Goal: Check status: Check status

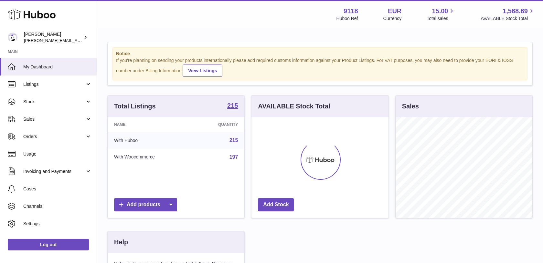
scroll to position [101, 137]
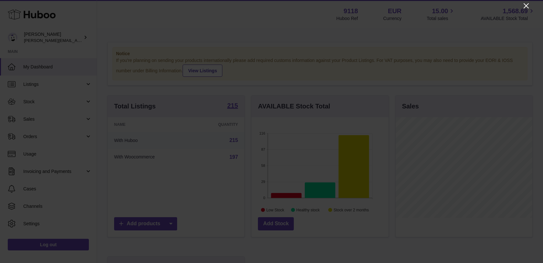
click at [525, 4] on icon "Close" at bounding box center [526, 6] width 8 height 8
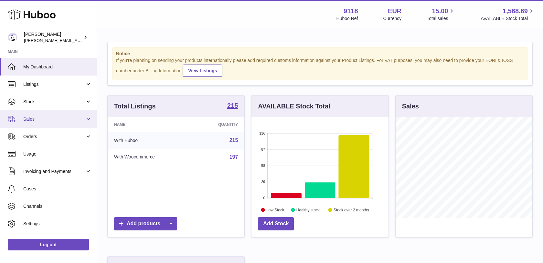
click at [63, 126] on link "Sales" at bounding box center [48, 119] width 97 height 17
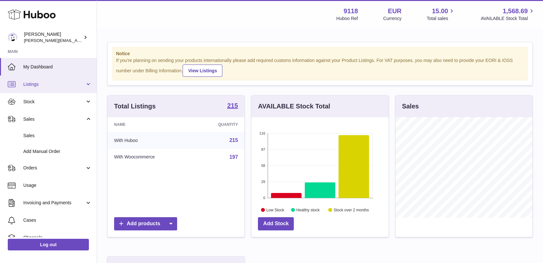
click at [75, 85] on span "Listings" at bounding box center [54, 84] width 62 height 6
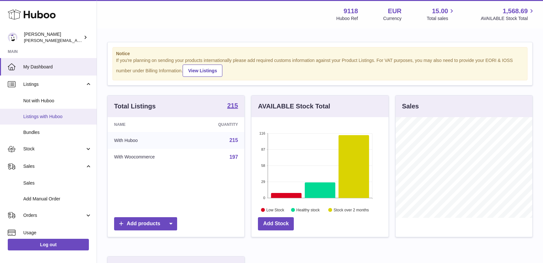
click at [58, 120] on link "Listings with Huboo" at bounding box center [48, 117] width 97 height 16
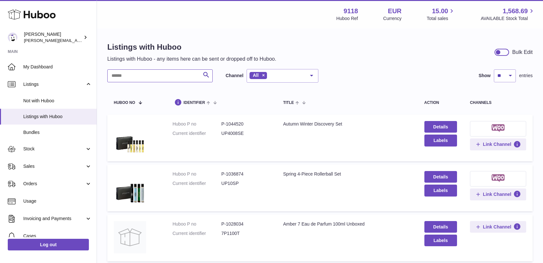
click at [130, 73] on input "text" at bounding box center [159, 75] width 105 height 13
type input "******"
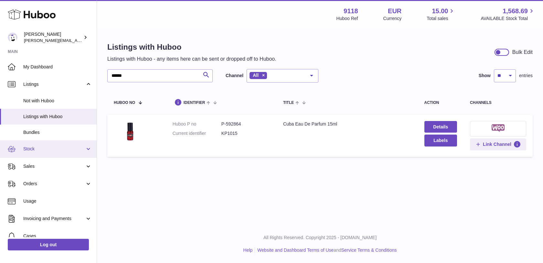
click at [63, 146] on span "Stock" at bounding box center [54, 149] width 62 height 6
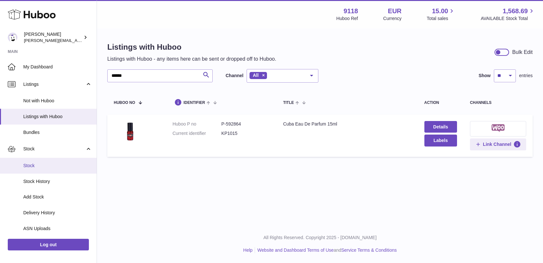
click at [52, 164] on span "Stock" at bounding box center [57, 166] width 68 height 6
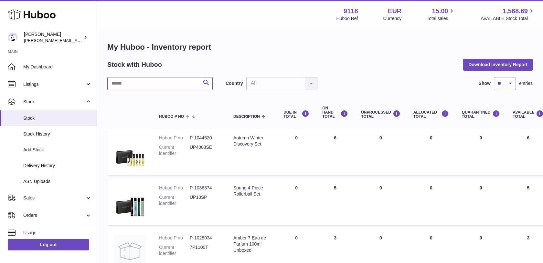
click at [124, 86] on input "text" at bounding box center [159, 83] width 105 height 13
type input "******"
